Goal: Task Accomplishment & Management: Use online tool/utility

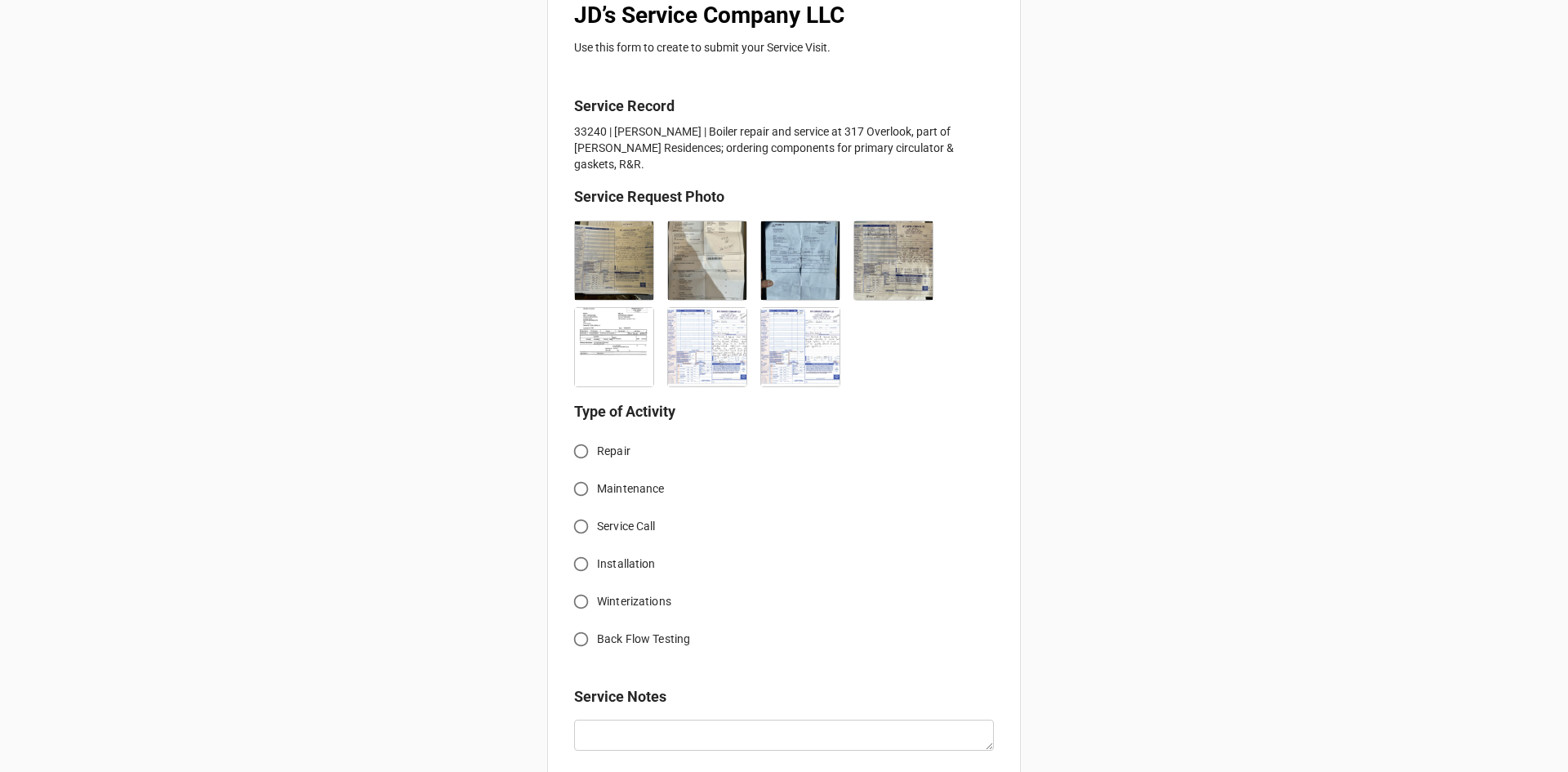
scroll to position [327, 0]
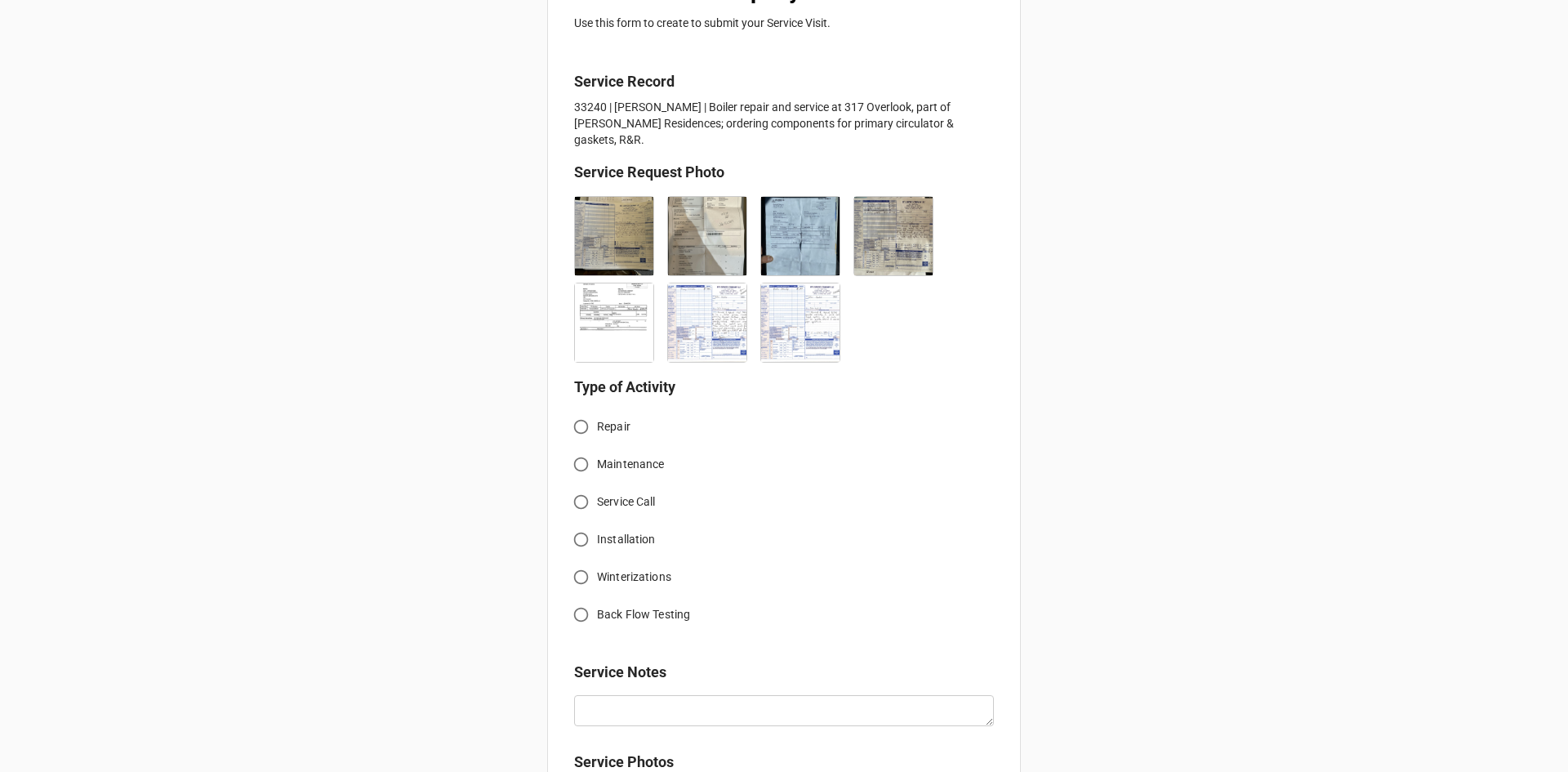
click at [578, 488] on input "Service Call" at bounding box center [581, 502] width 32 height 32
radio input "true"
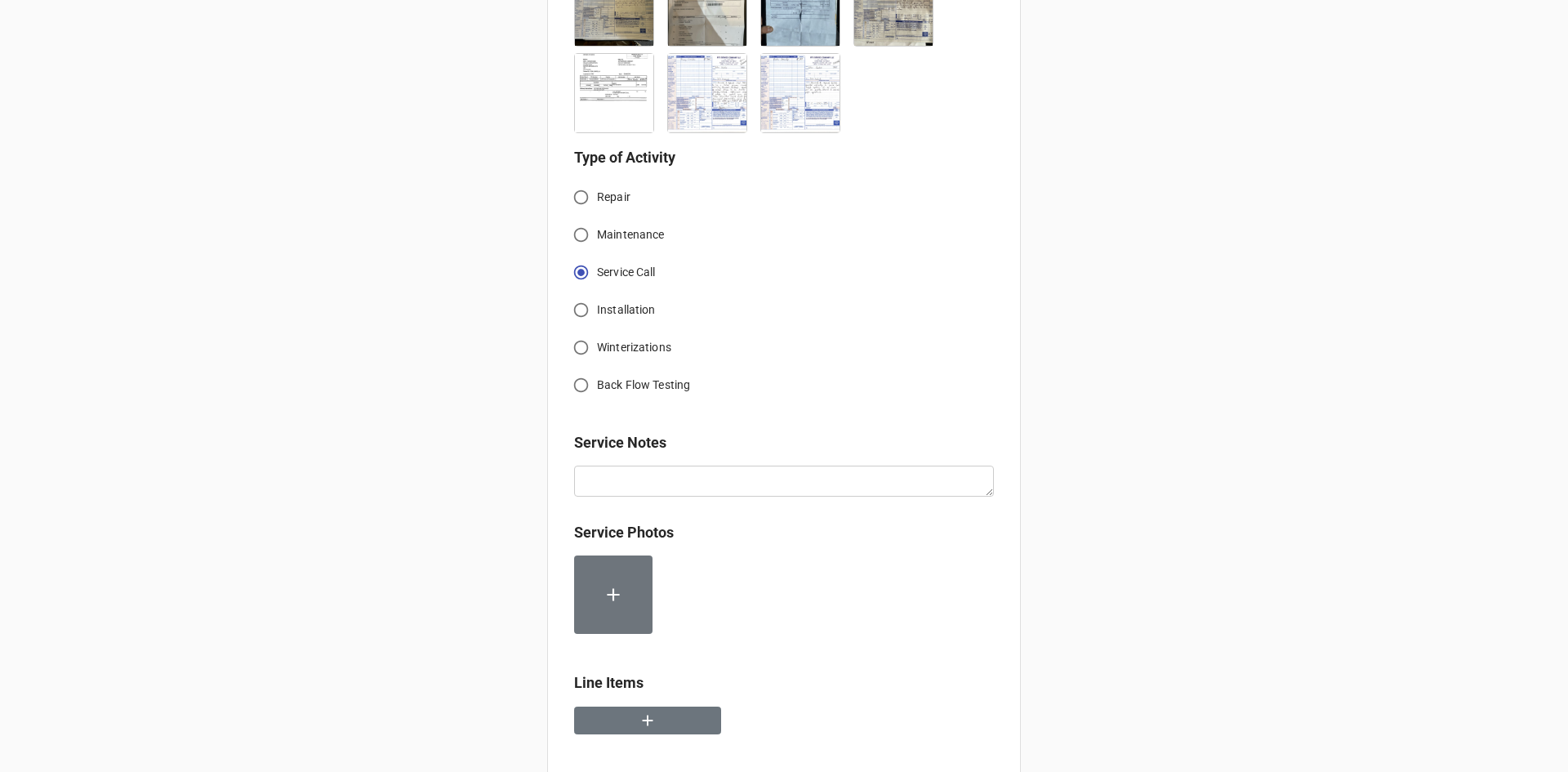
scroll to position [653, 0]
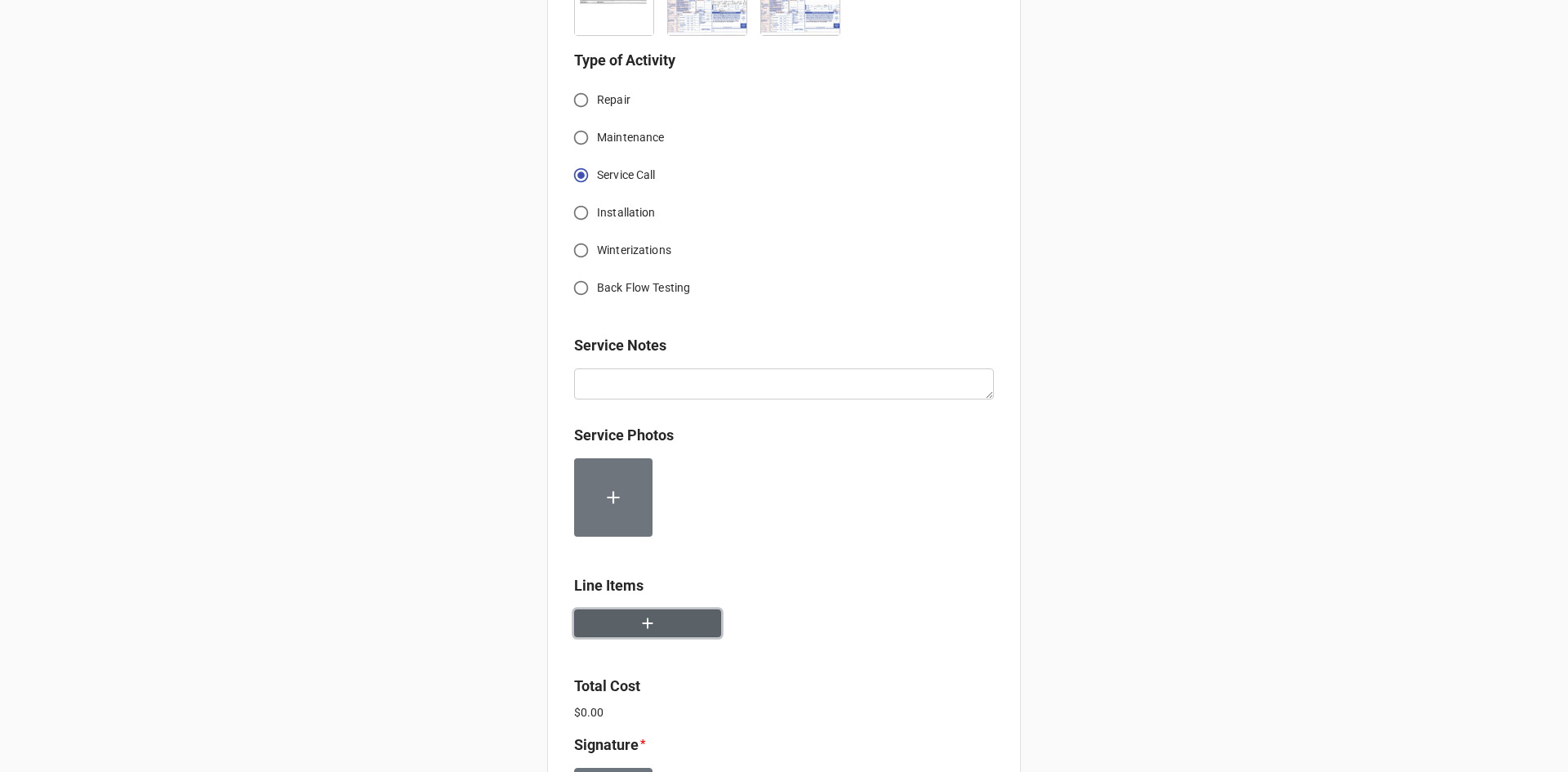
click at [617, 609] on button "button" at bounding box center [647, 624] width 147 height 29
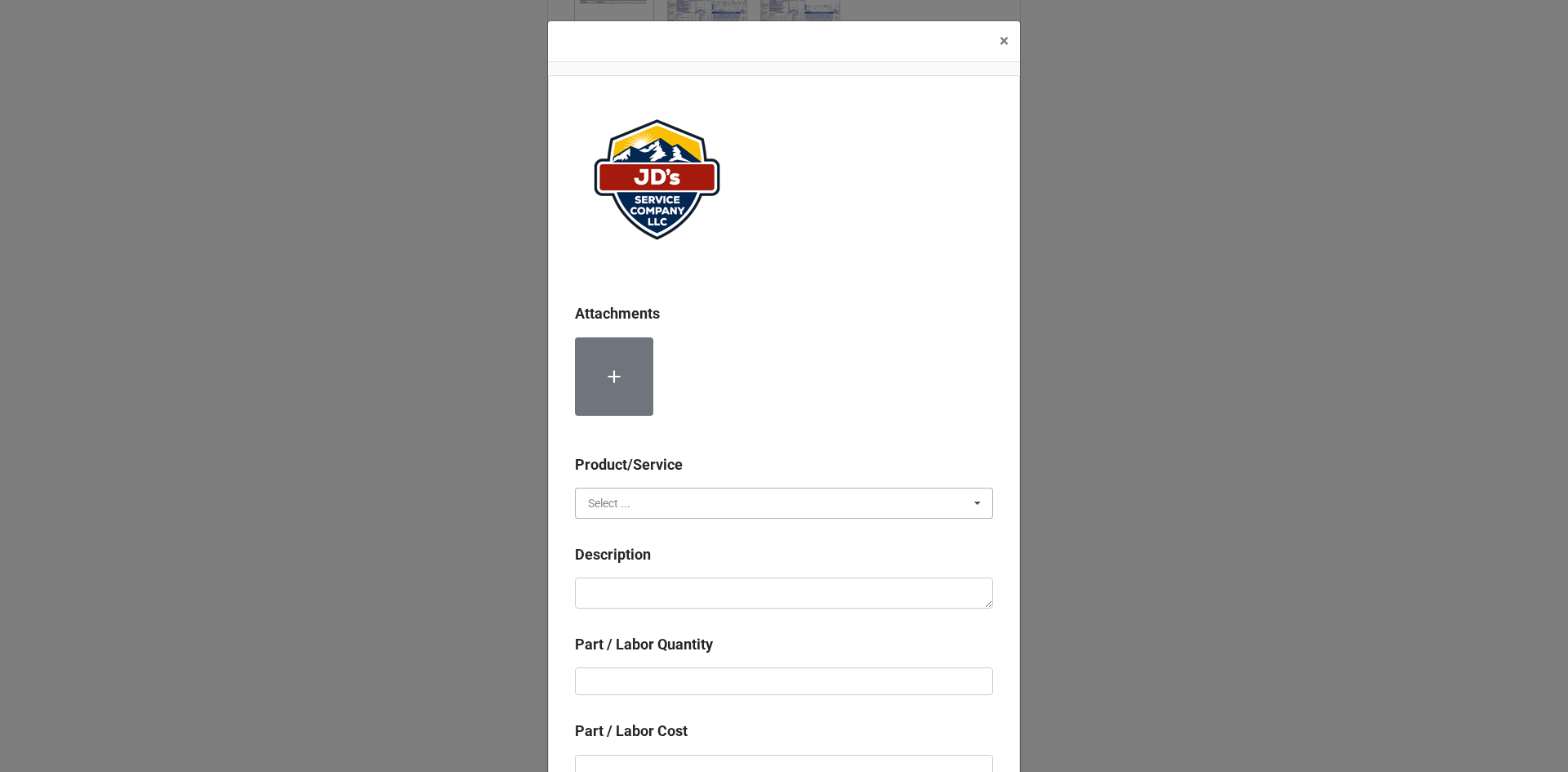
click at [652, 505] on input "text" at bounding box center [784, 503] width 416 height 30
click at [642, 533] on div "Services" at bounding box center [784, 533] width 416 height 30
click at [664, 597] on textarea at bounding box center [784, 593] width 418 height 31
paste textarea "8:00am-10:00am; Service Address: Same as above Removed and replaced failed dive…"
type textarea "x"
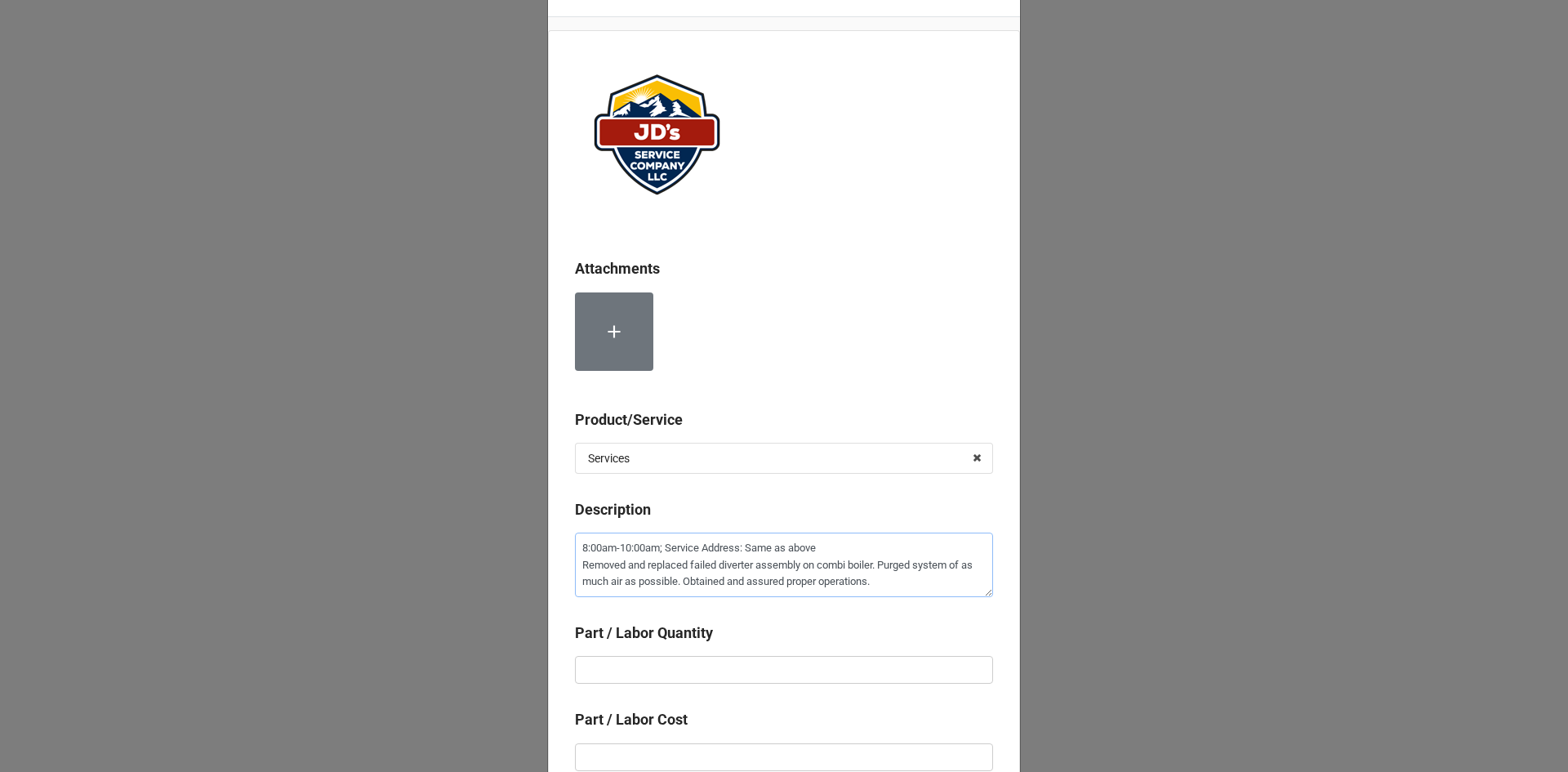
scroll to position [163, 0]
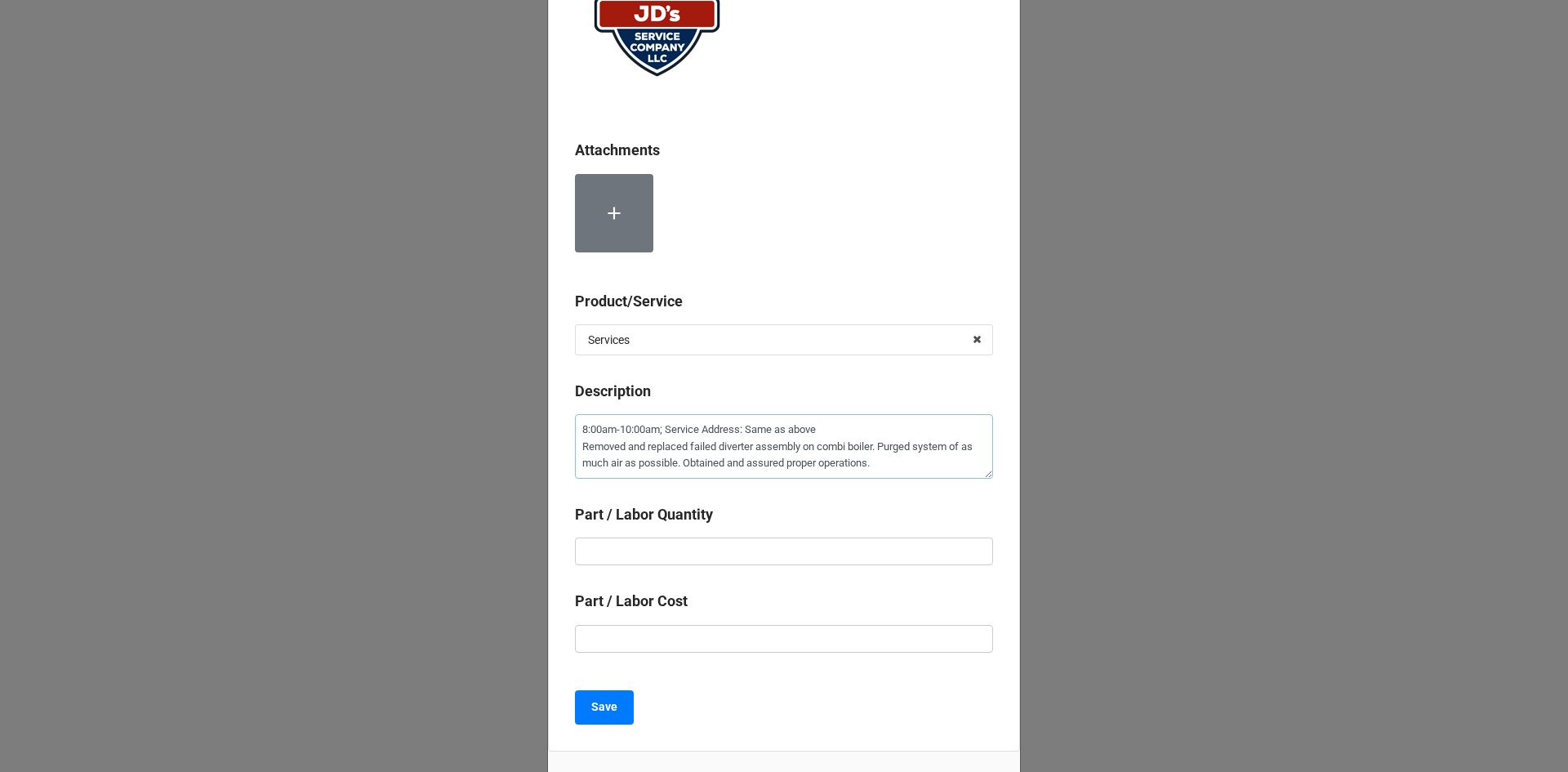
type textarea "8:00am-10:00am; Service Address: Same as above Removed and replaced failed dive…"
click at [785, 550] on input "text" at bounding box center [784, 551] width 418 height 28
type textarea "x"
type input "2"
type textarea "x"
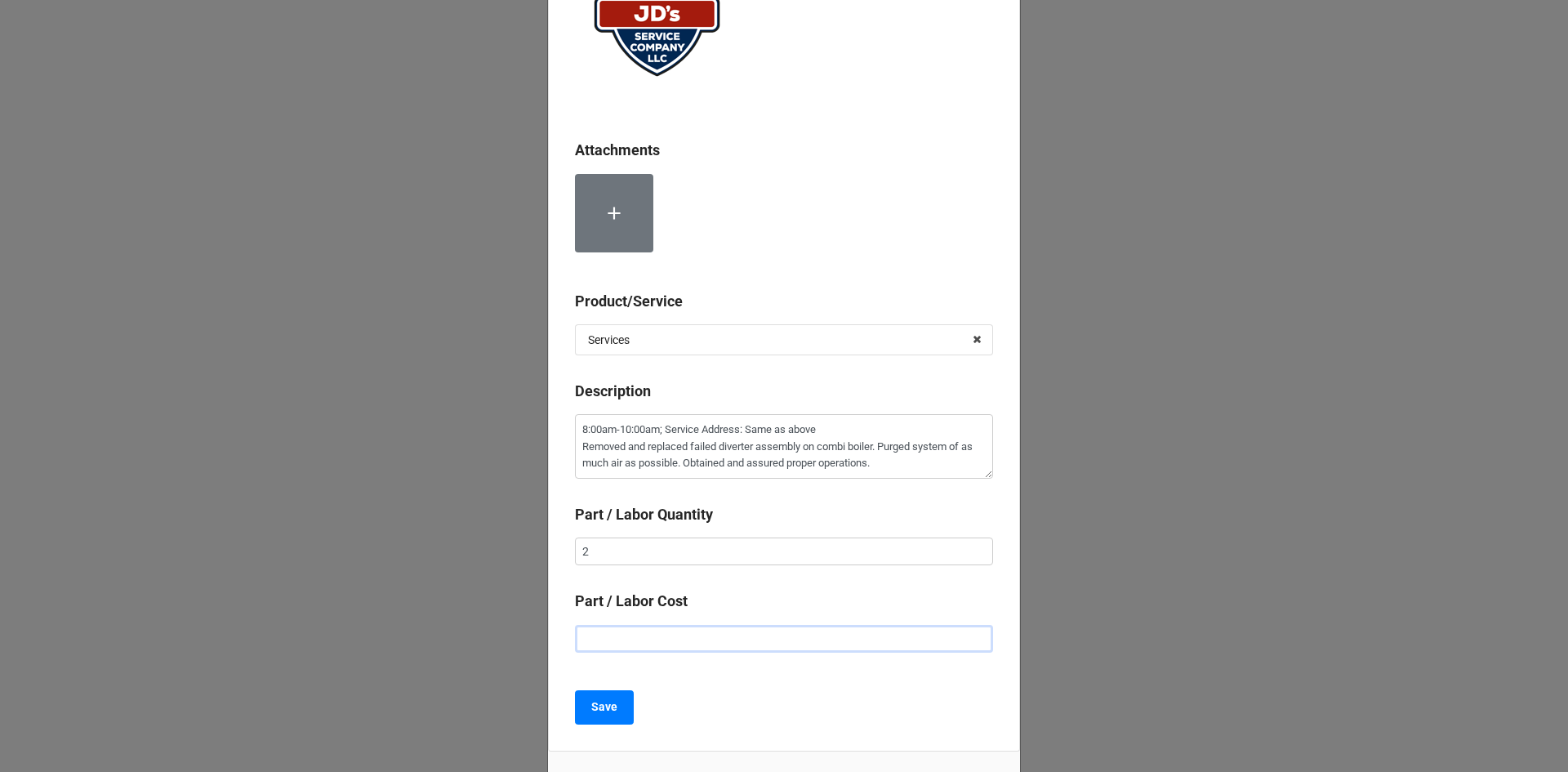
type input "$2.00"
type textarea "x"
type input "$22.00"
type textarea "x"
type input "$225.00"
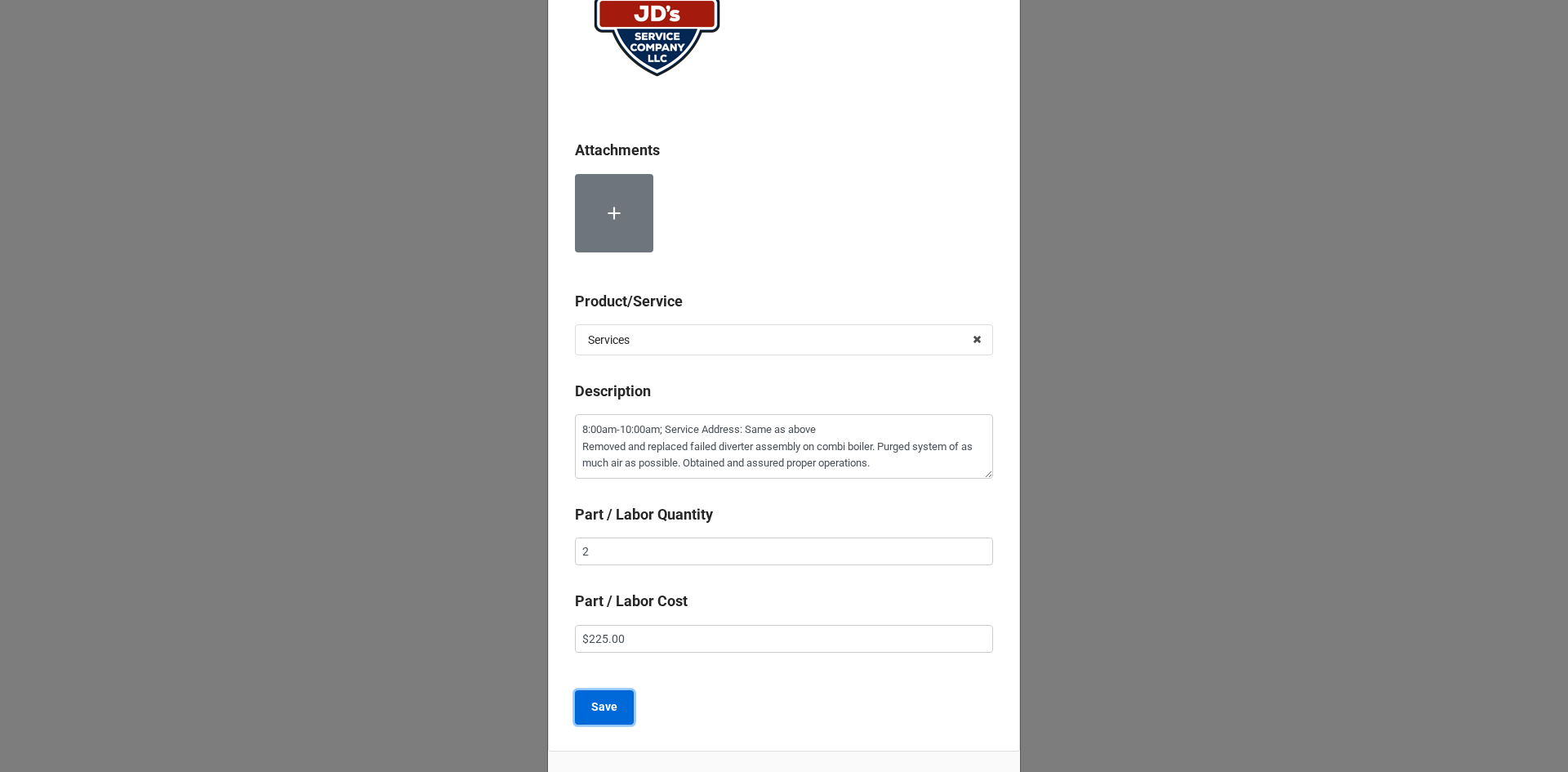
click at [616, 703] on button "Save" at bounding box center [603, 707] width 58 height 35
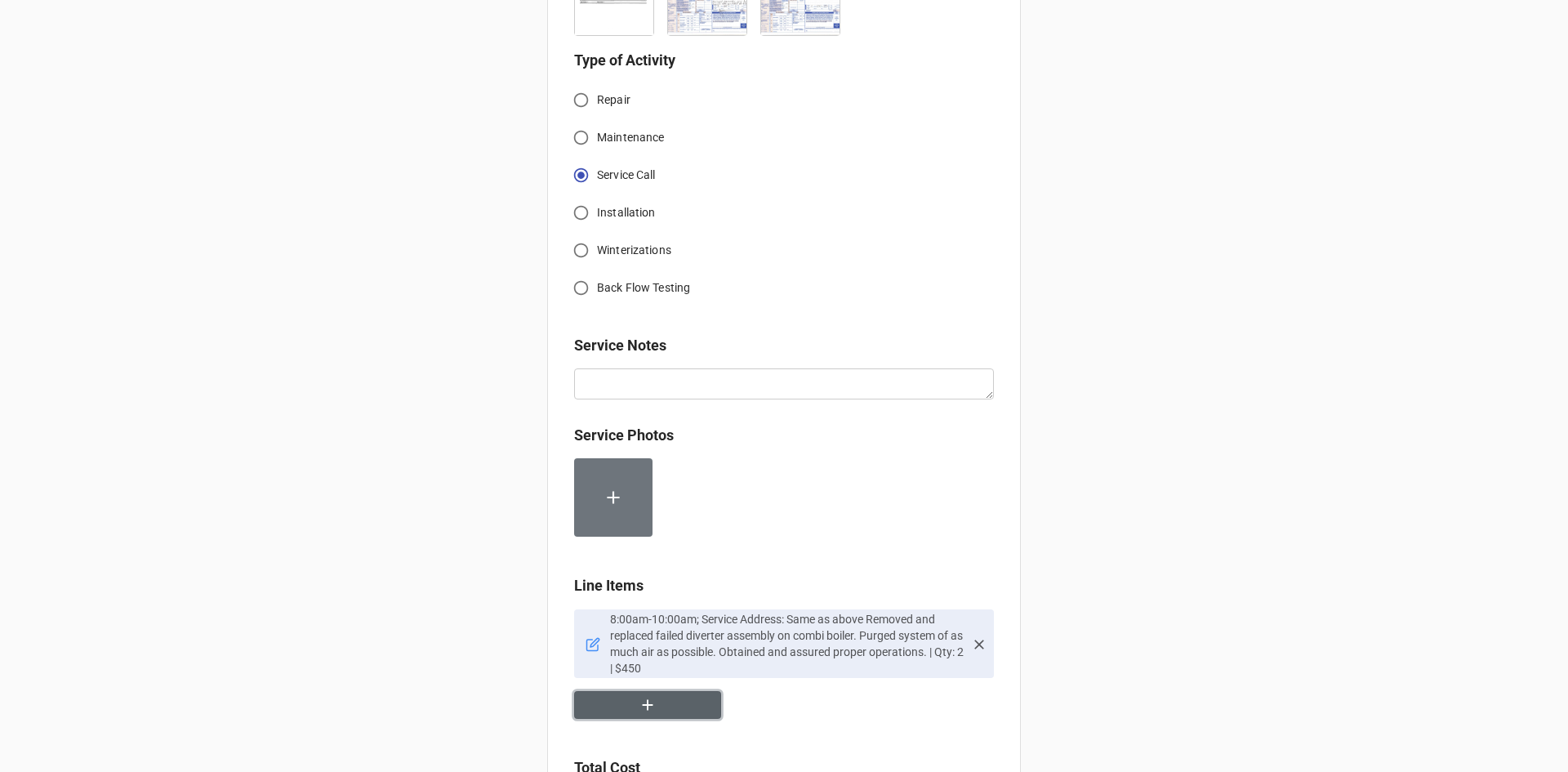
click at [651, 696] on icon "button" at bounding box center [647, 704] width 18 height 18
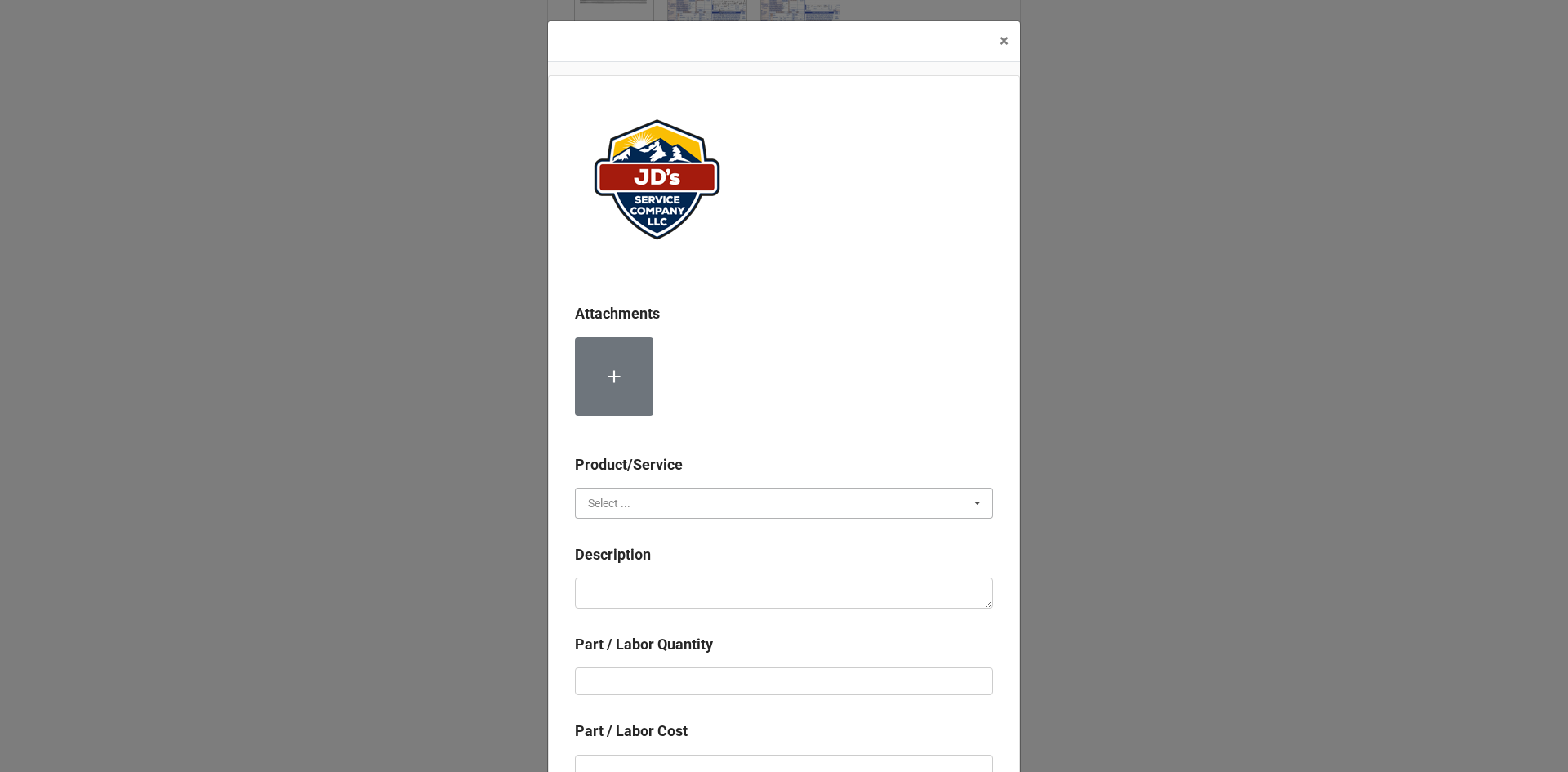
click at [701, 507] on input "text" at bounding box center [784, 503] width 416 height 30
click at [686, 555] on div "Material Cost" at bounding box center [784, 563] width 416 height 30
click at [686, 587] on textarea at bounding box center [784, 593] width 418 height 31
type textarea "x"
type textarea "D"
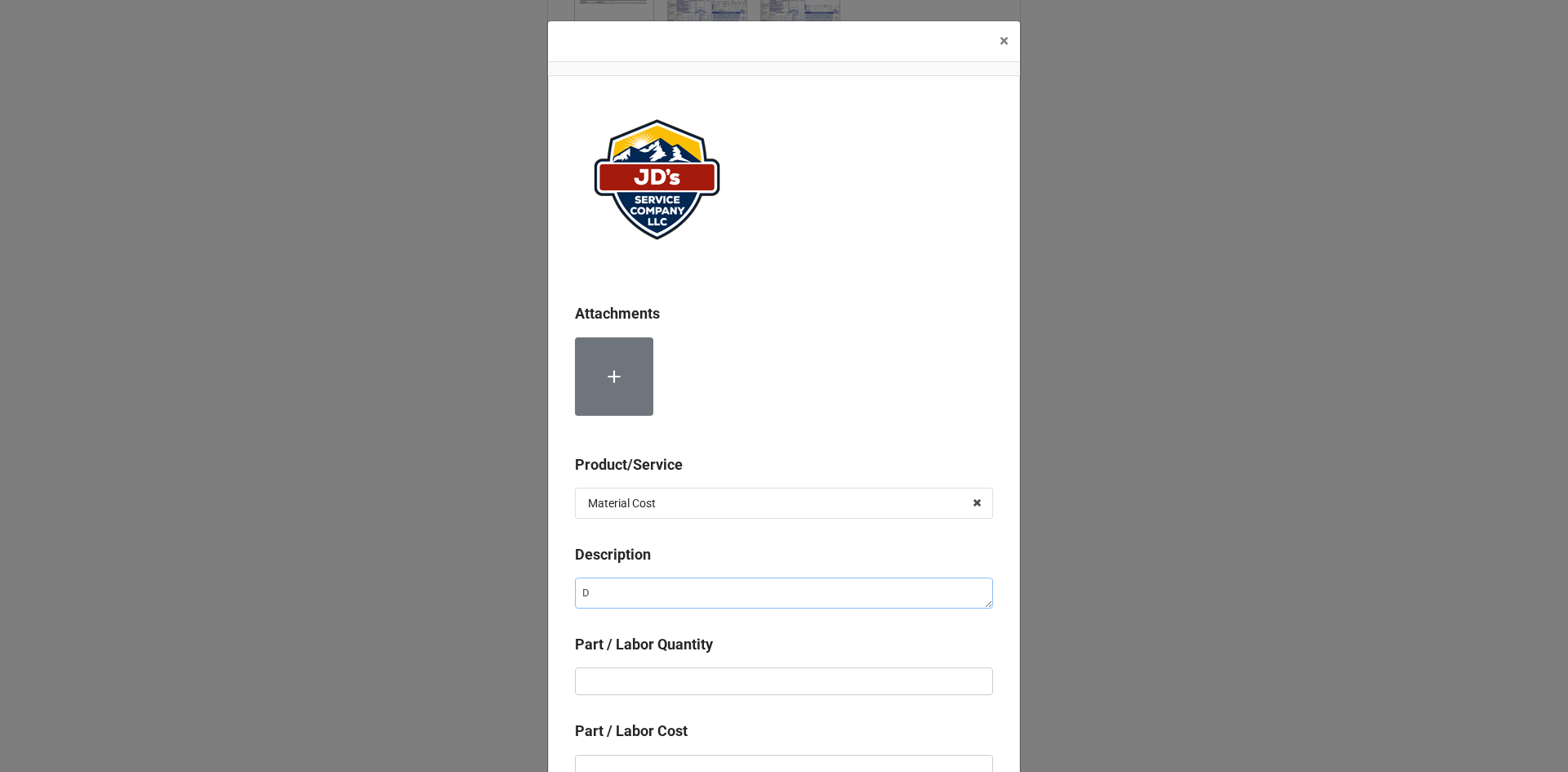
type textarea "x"
type textarea "Di"
type textarea "x"
type textarea "Div"
type textarea "x"
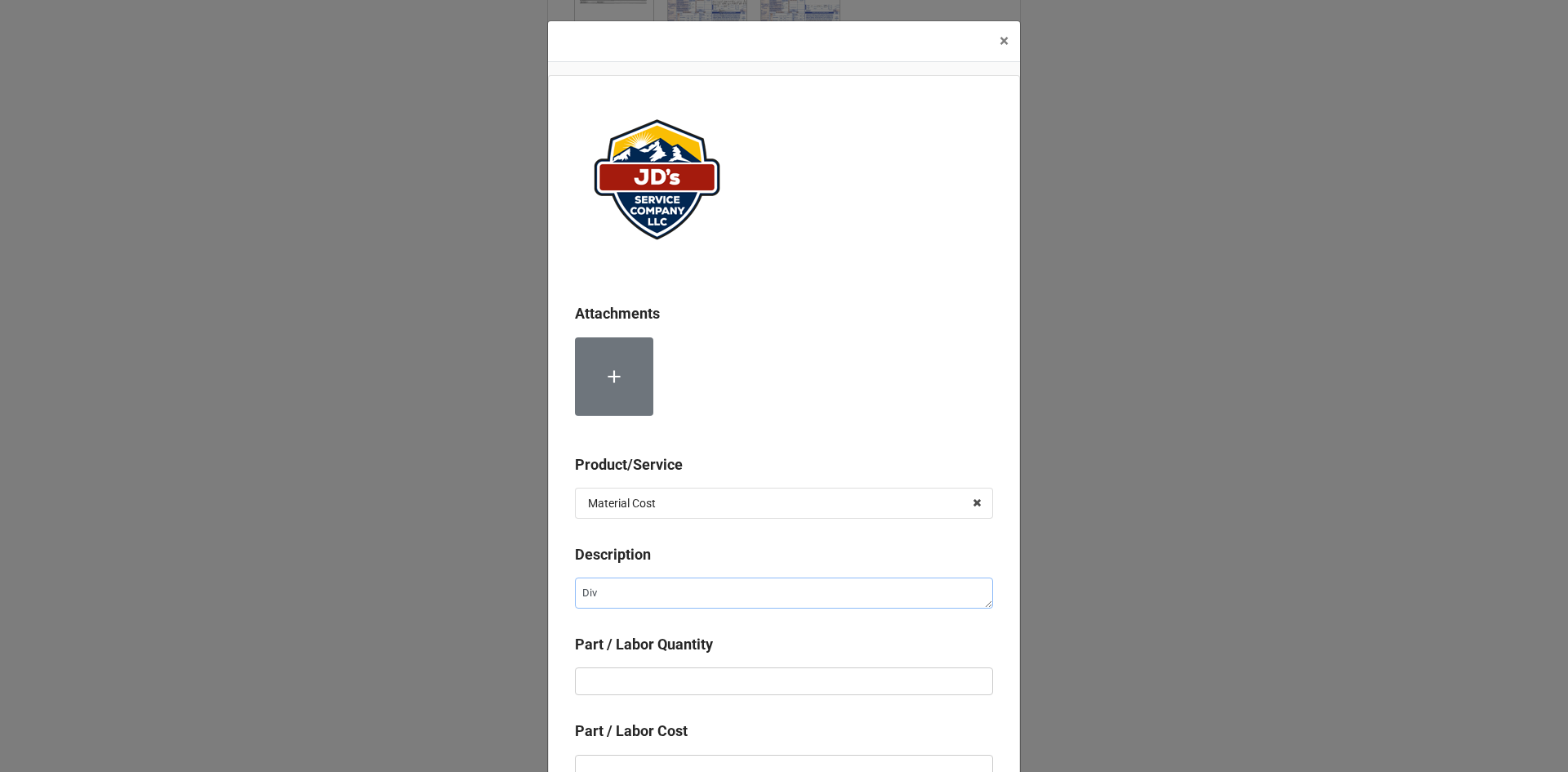
type textarea "Dive"
type textarea "x"
type textarea "Diver"
type textarea "x"
type textarea "Divert"
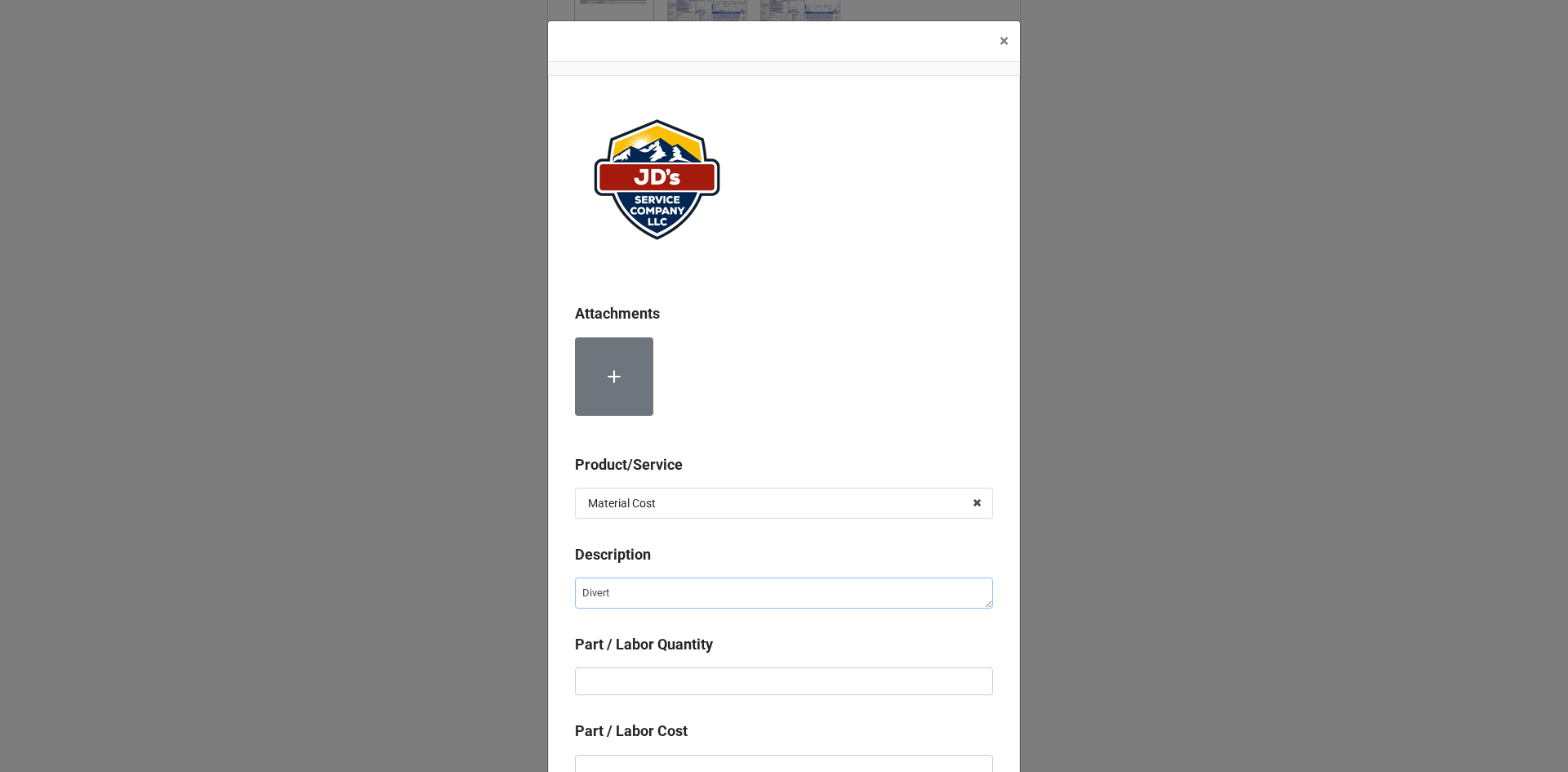
type textarea "x"
type textarea "Diverte"
type textarea "x"
type textarea "Diverter"
type textarea "x"
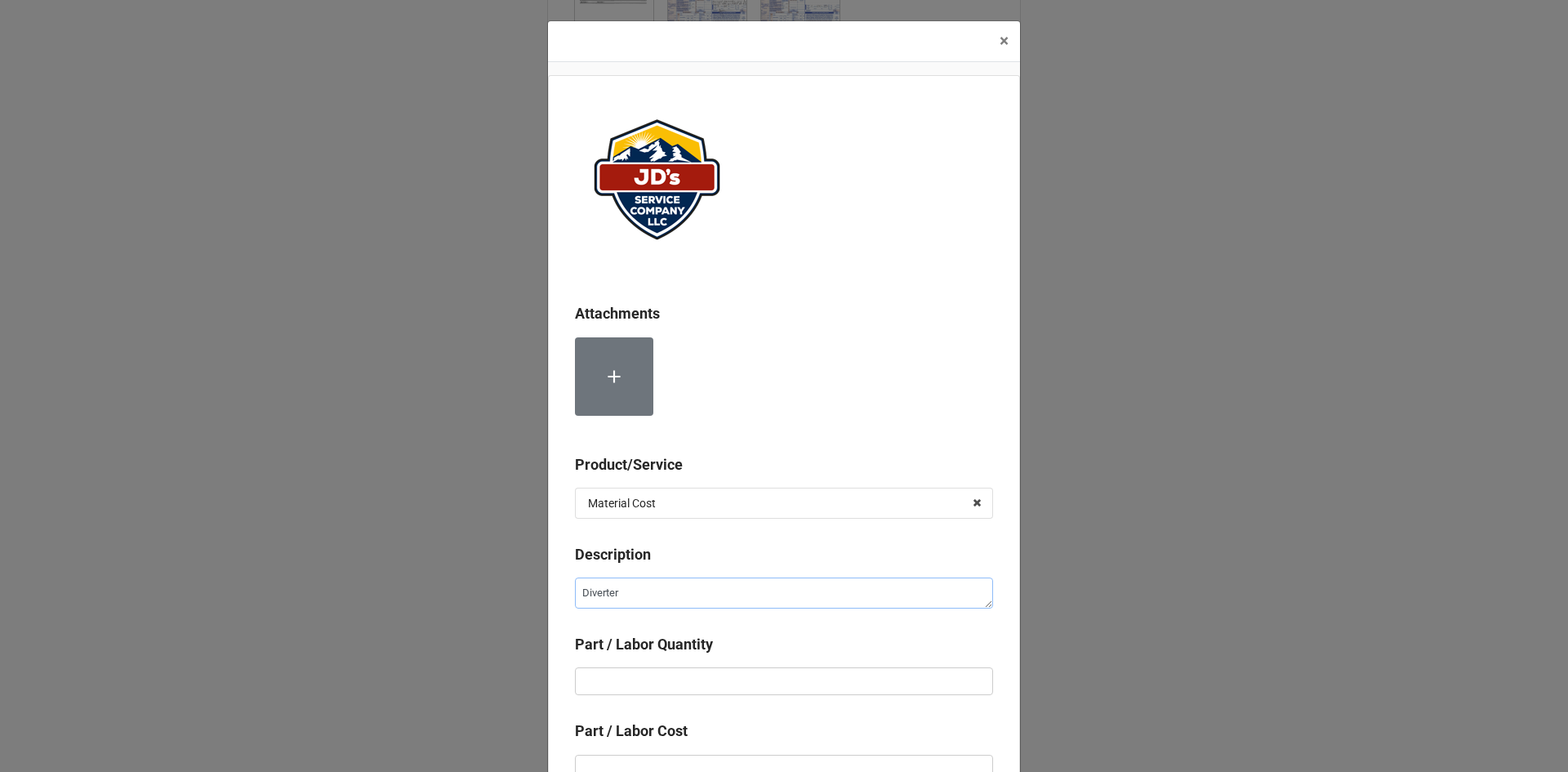
type textarea "Diverter"
type textarea "x"
type textarea "Diverter A"
type textarea "x"
type textarea "Diverter As"
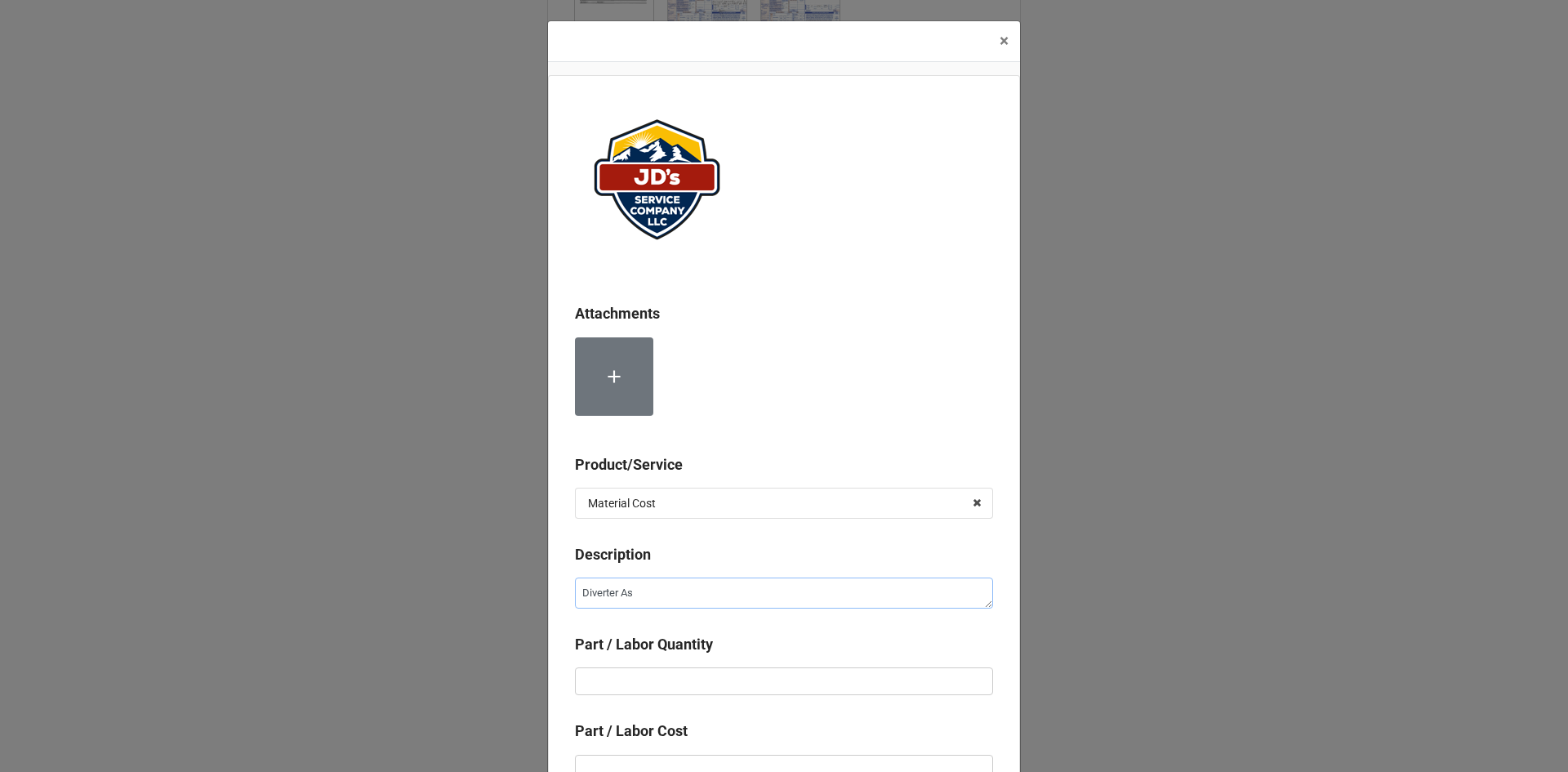
type textarea "x"
type textarea "Diverter Ass"
type textarea "x"
type textarea "Diverter Asse"
type textarea "x"
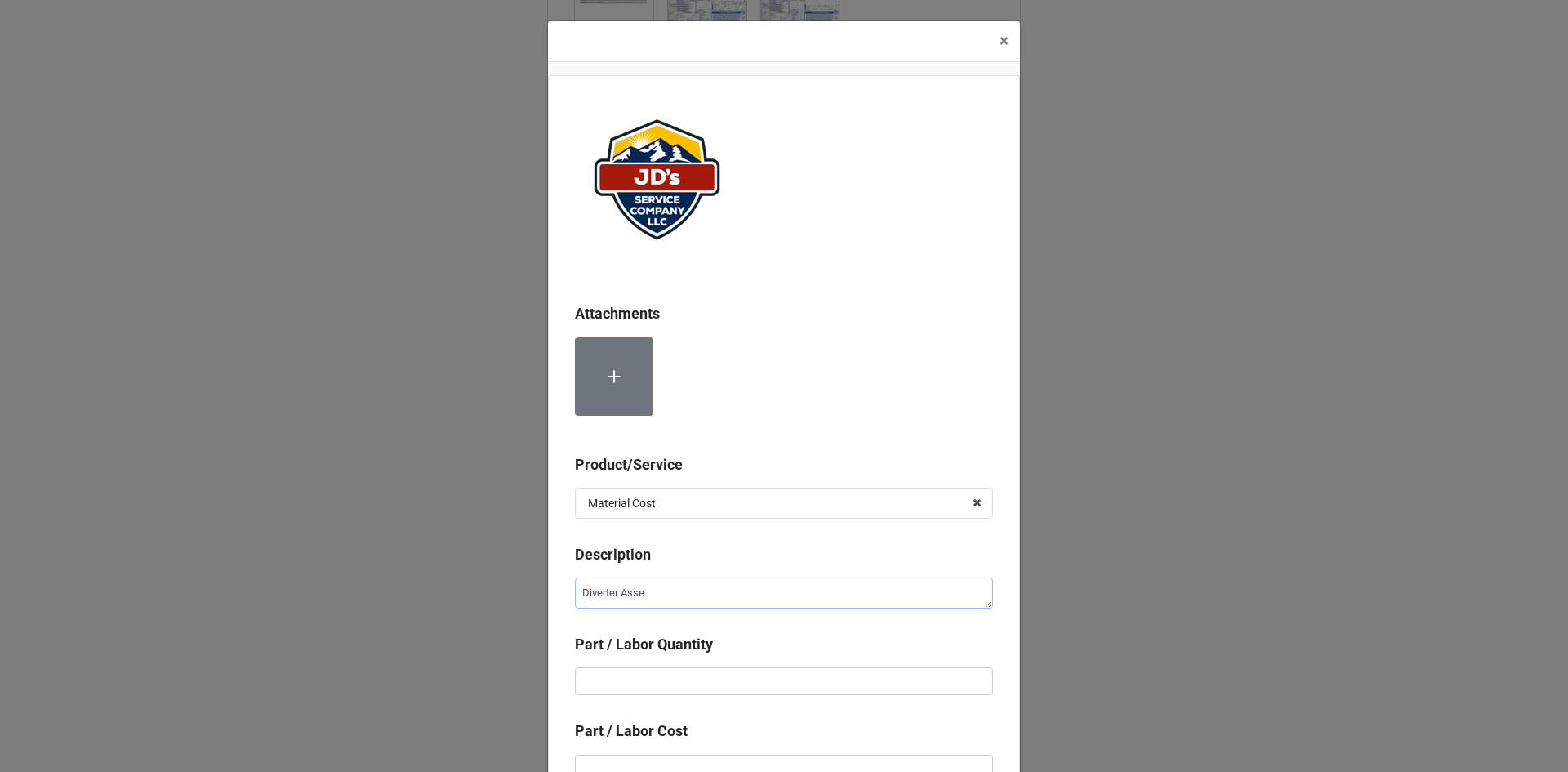
type textarea "Diverter Assem"
type textarea "x"
type textarea "Diverter Assemb"
type textarea "x"
type textarea "Diverter Assembl"
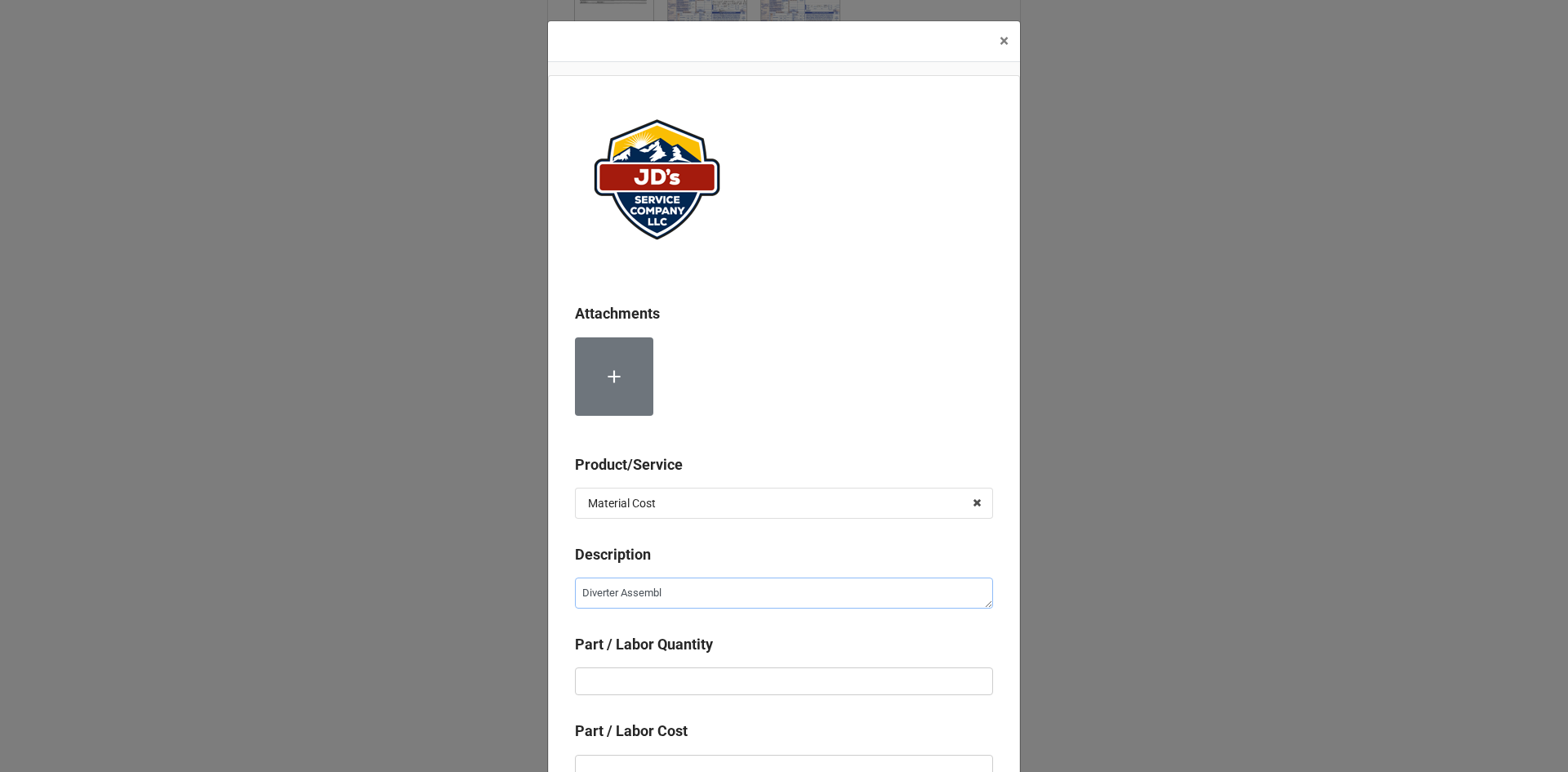
type textarea "x"
type textarea "Diverter Assembly"
click at [664, 680] on input "text" at bounding box center [784, 681] width 418 height 28
type textarea "x"
type input "1"
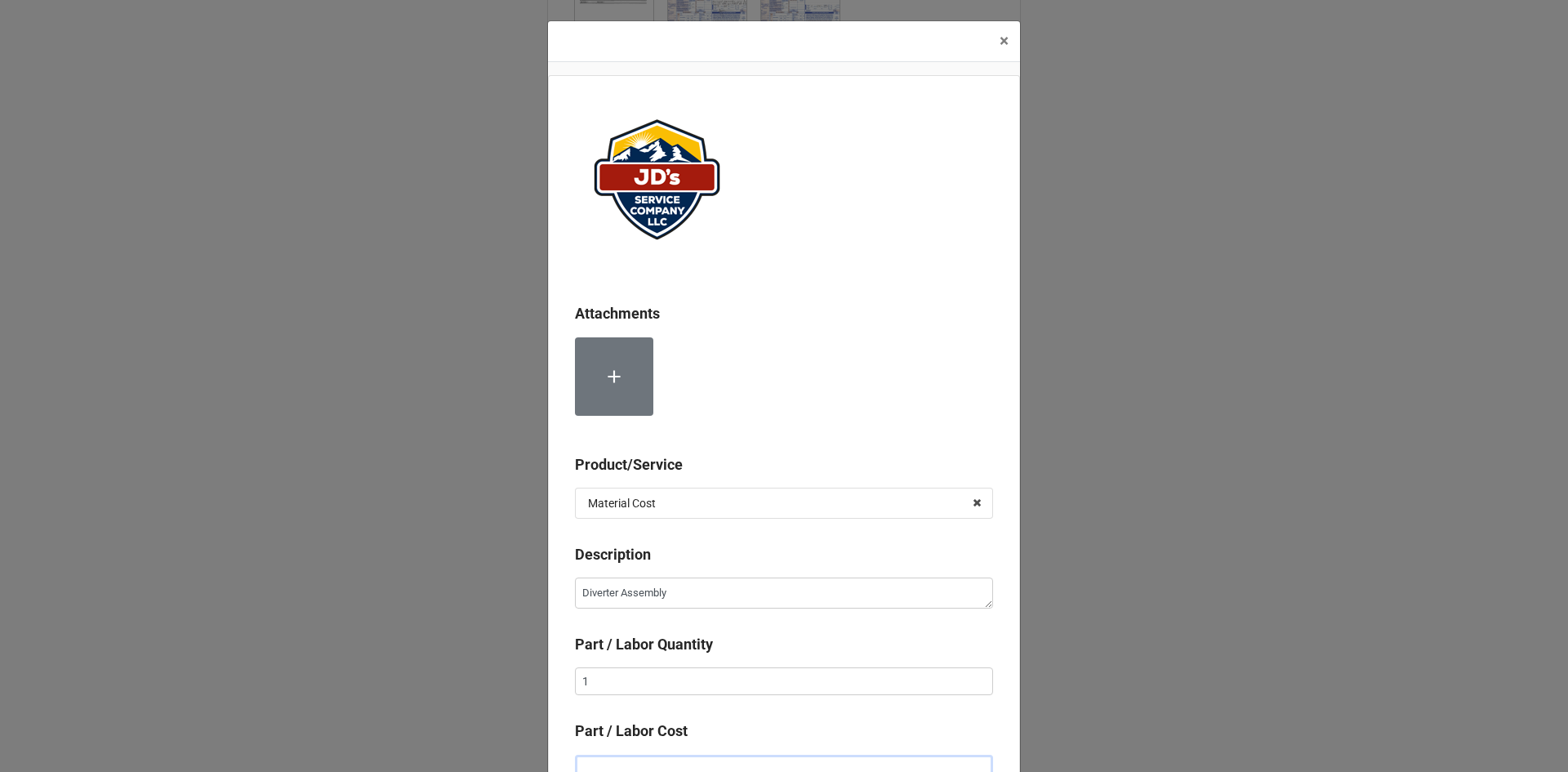
scroll to position [11, 0]
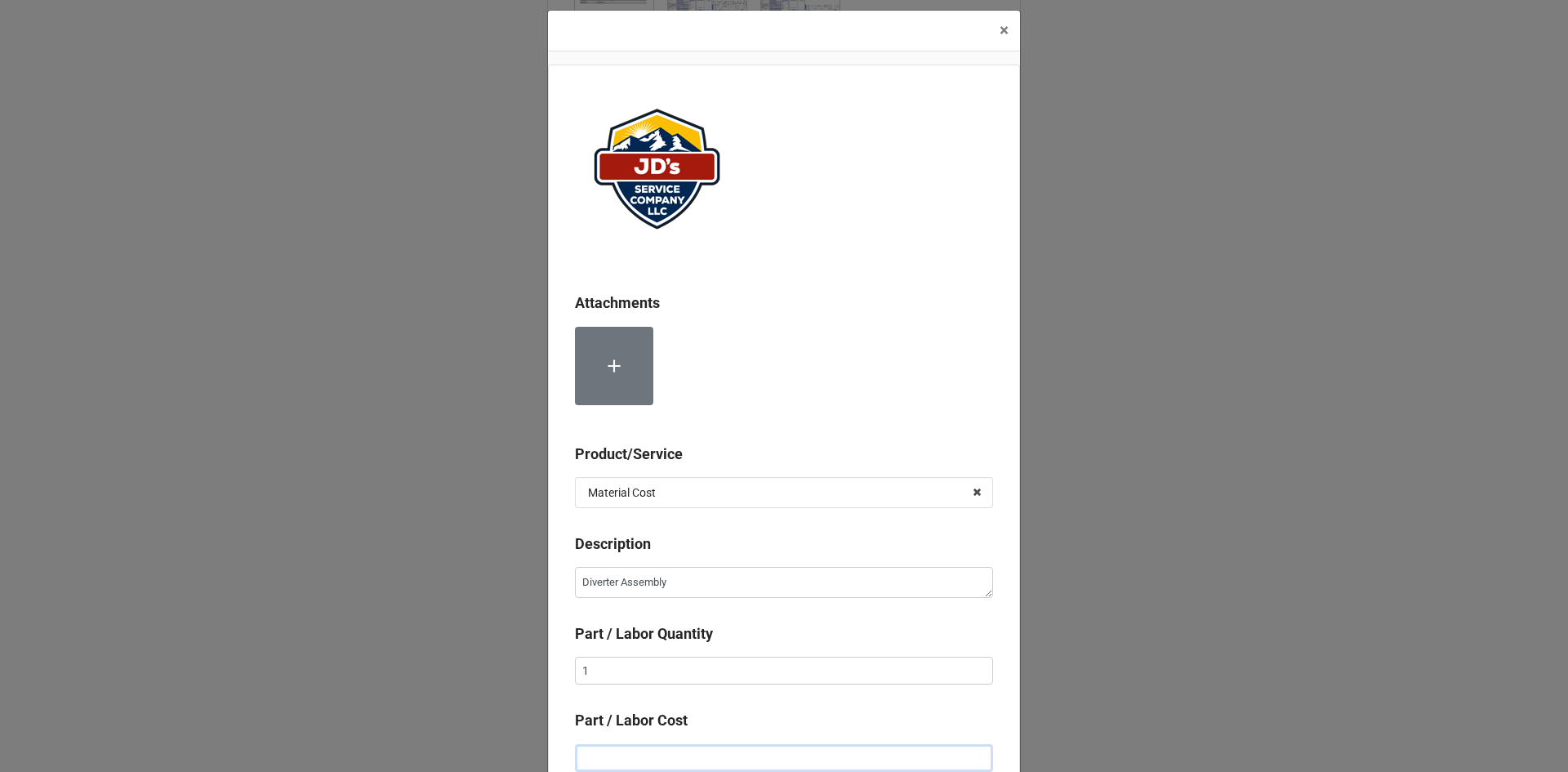
type textarea "x"
type input "$2.00"
type textarea "x"
type input "$24.00"
type textarea "x"
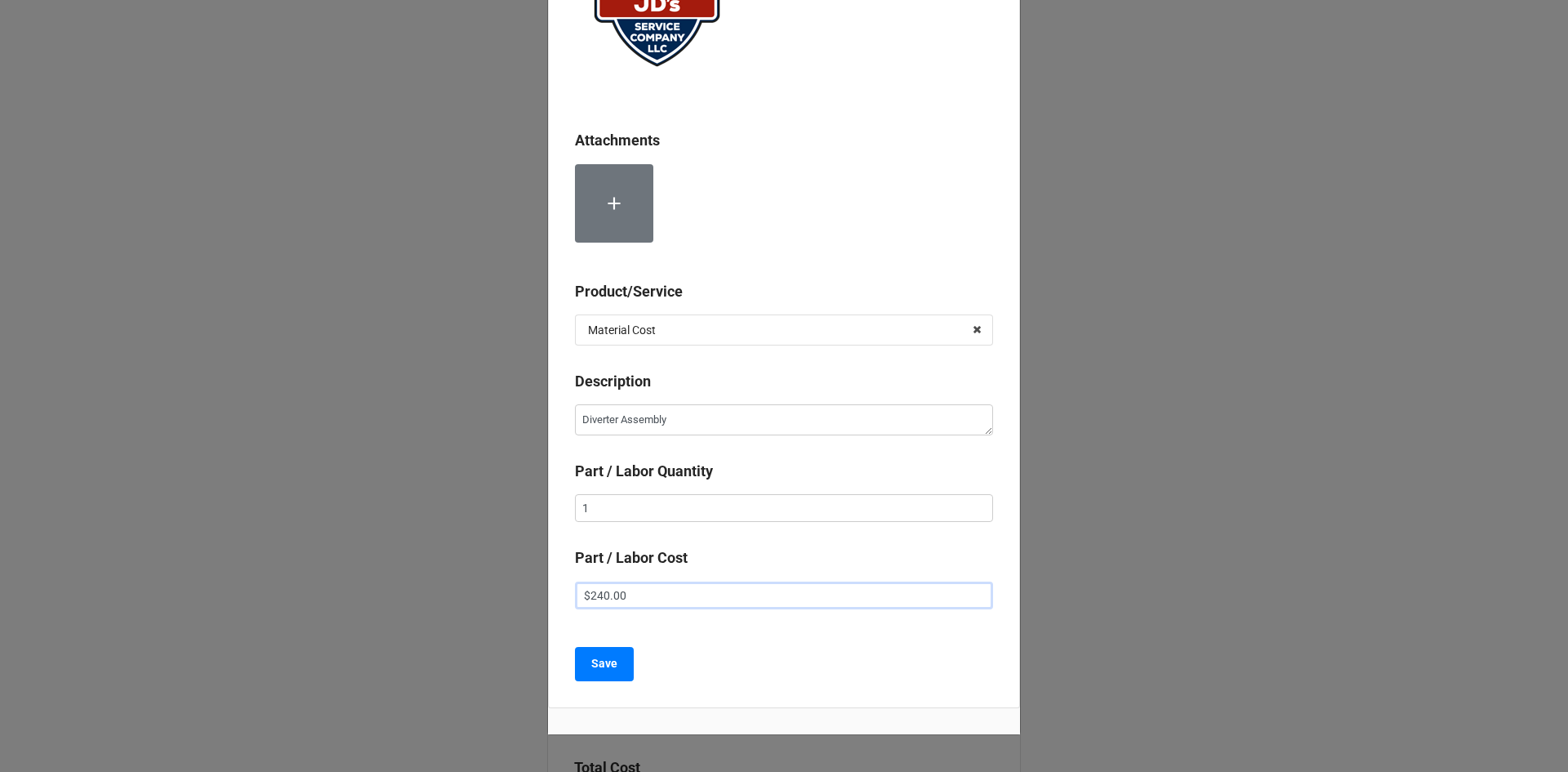
scroll to position [174, 0]
type input "$240.00"
click at [608, 670] on b "Save" at bounding box center [604, 663] width 26 height 17
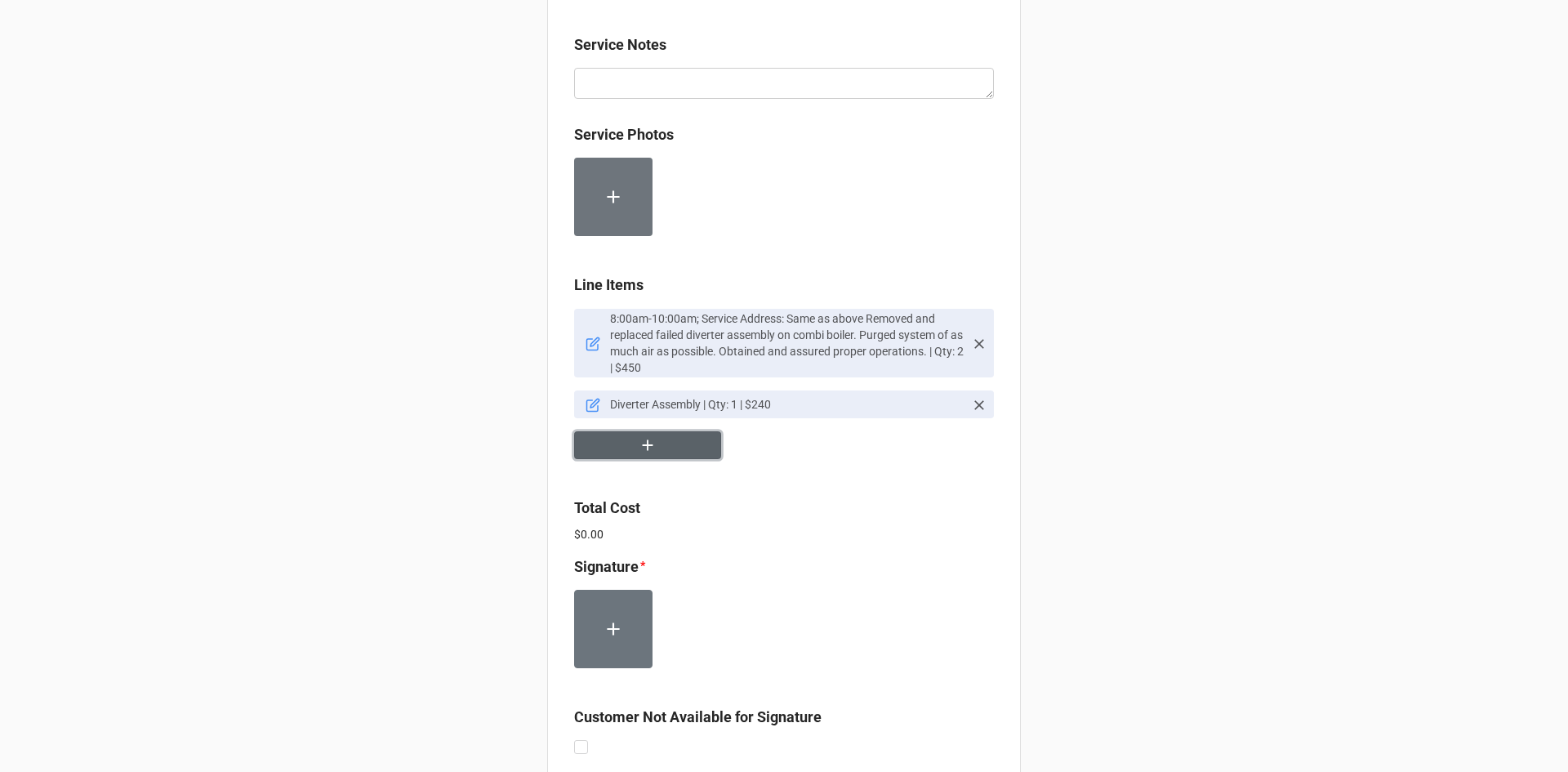
scroll to position [980, 0]
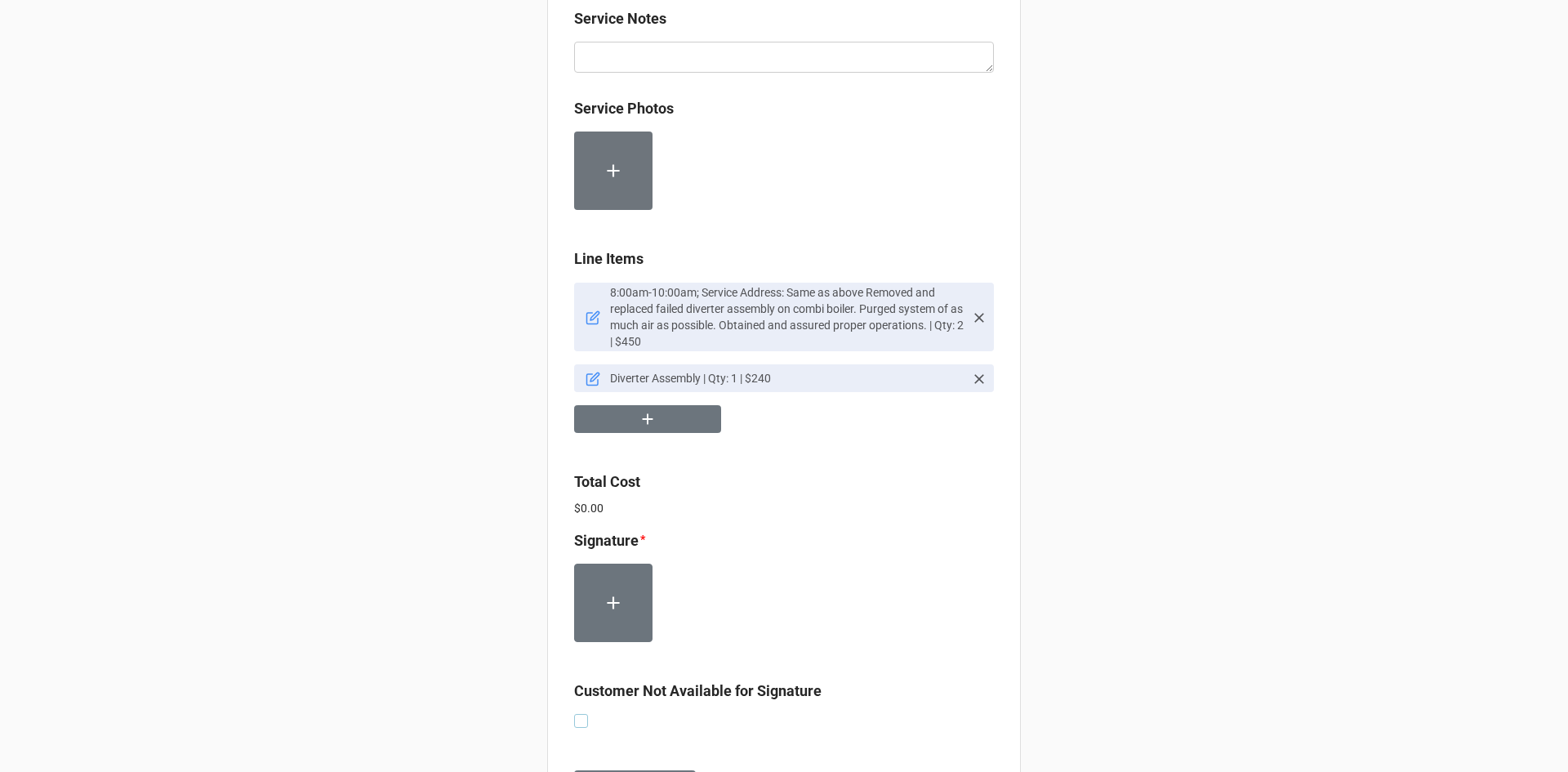
click at [578, 714] on label at bounding box center [580, 714] width 14 height 0
checkbox input "true"
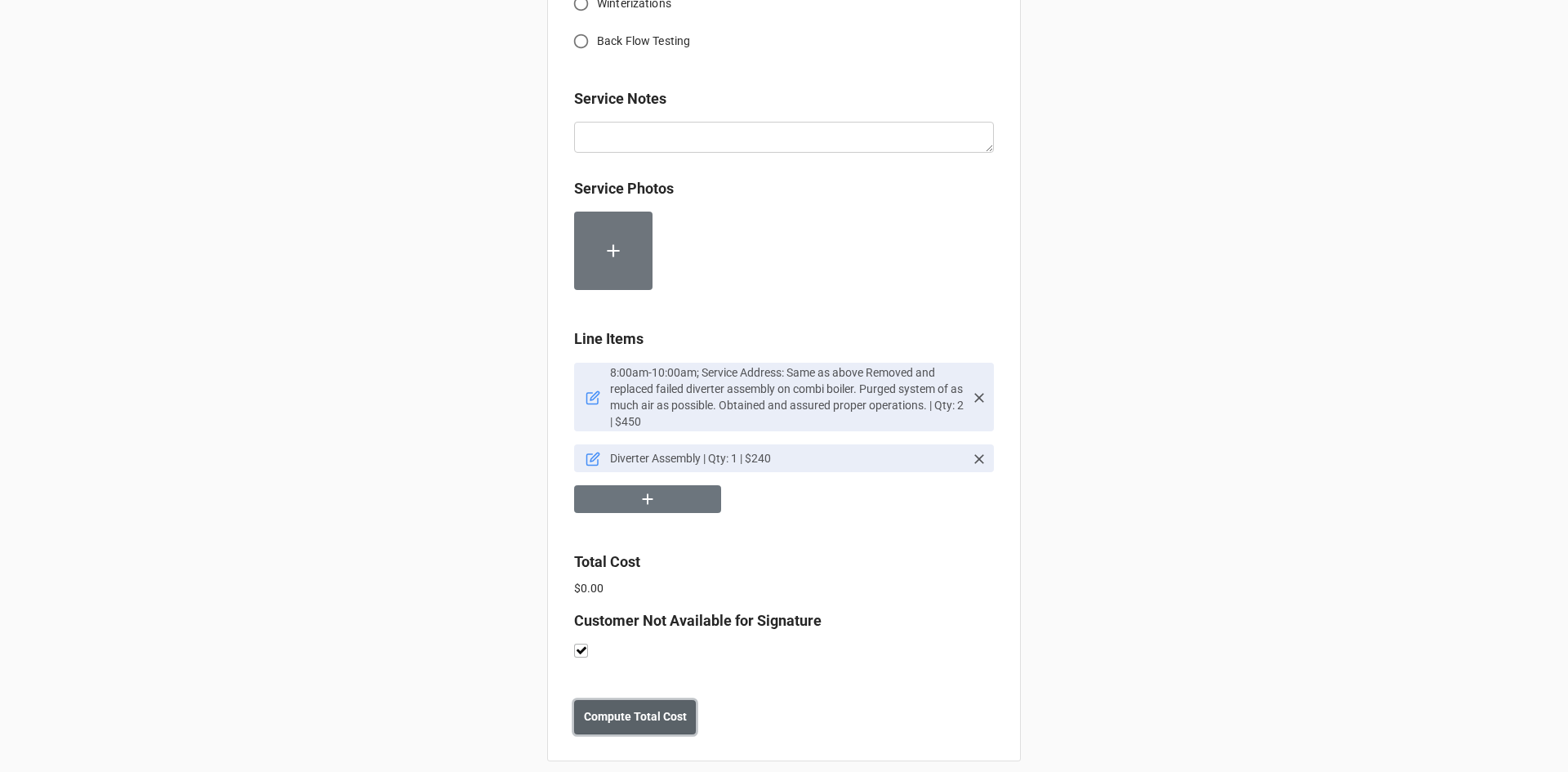
click at [606, 709] on b "Compute Total Cost" at bounding box center [635, 717] width 103 height 17
click at [604, 709] on b "Save" at bounding box center [603, 717] width 26 height 17
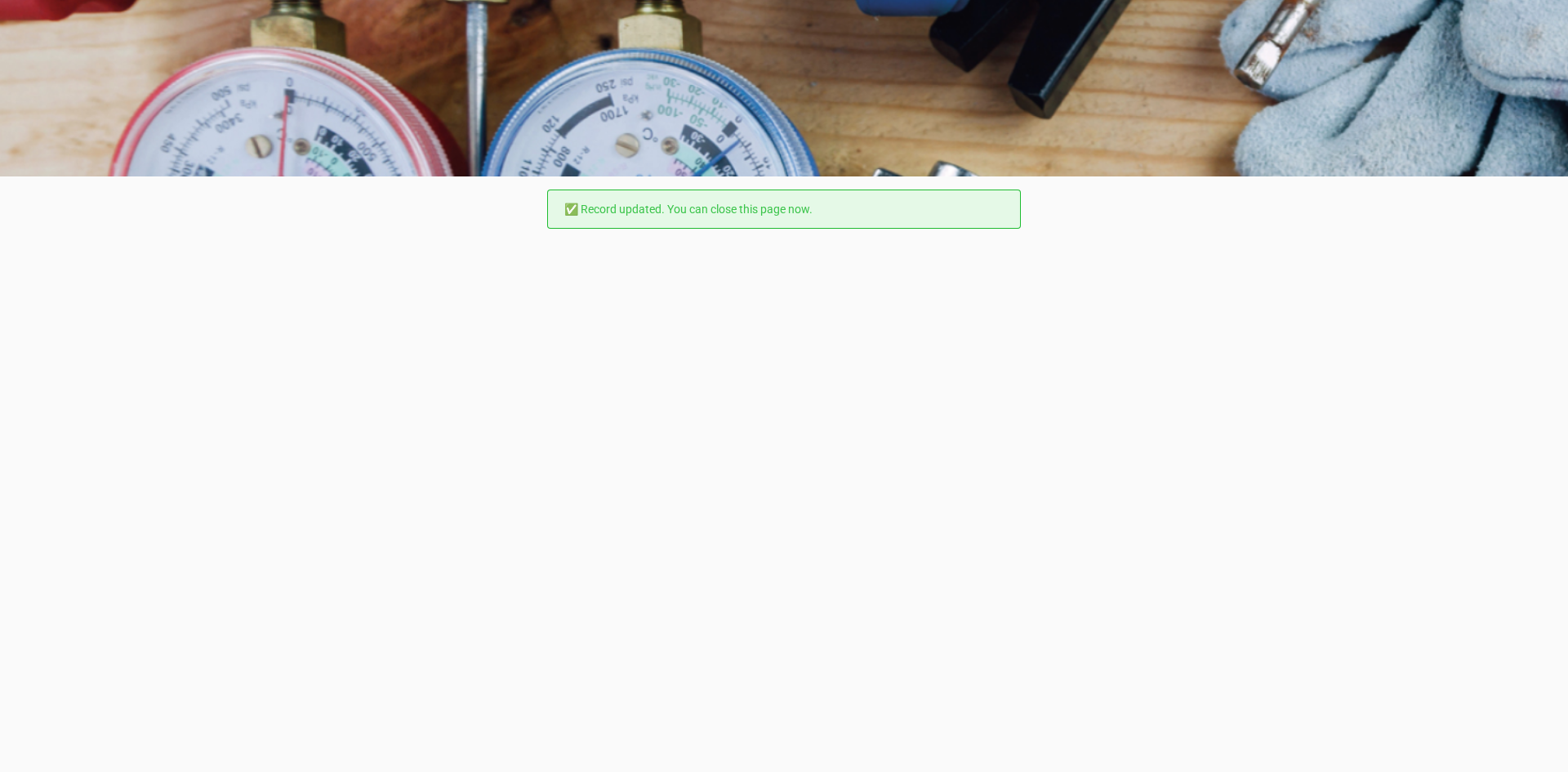
scroll to position [0, 0]
